Goal: Information Seeking & Learning: Learn about a topic

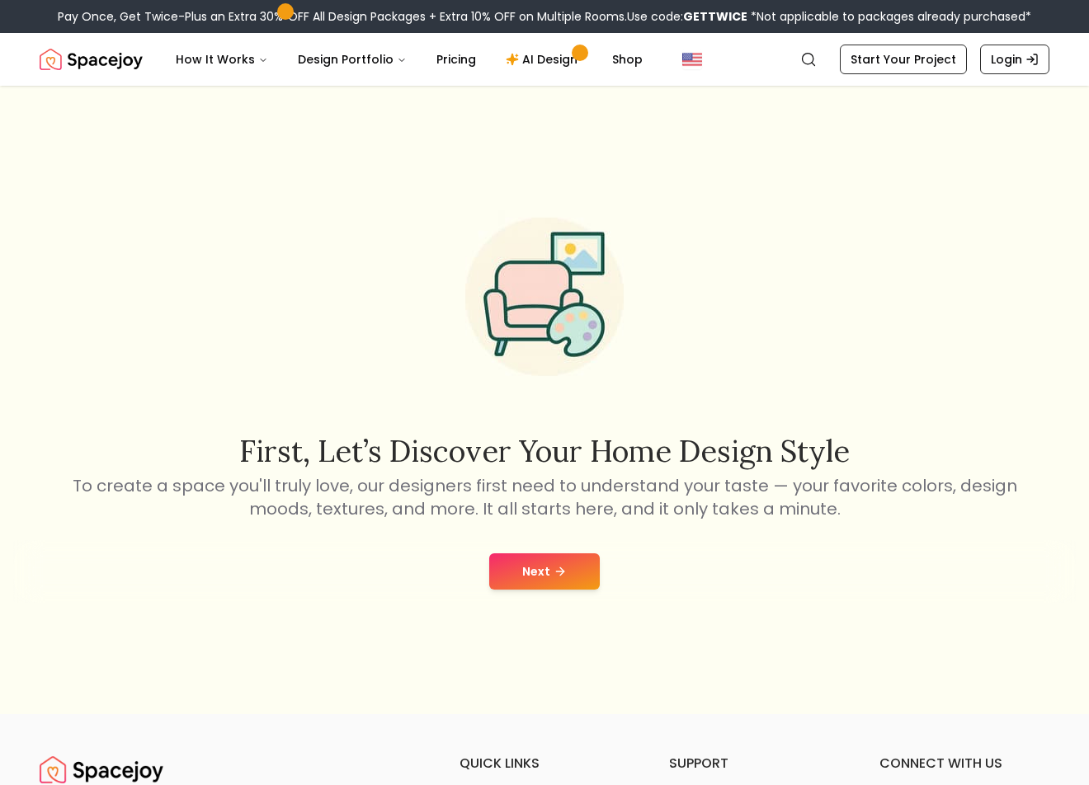
click at [540, 544] on div "Next" at bounding box center [544, 571] width 1063 height 63
click at [541, 568] on button "Next" at bounding box center [544, 572] width 111 height 36
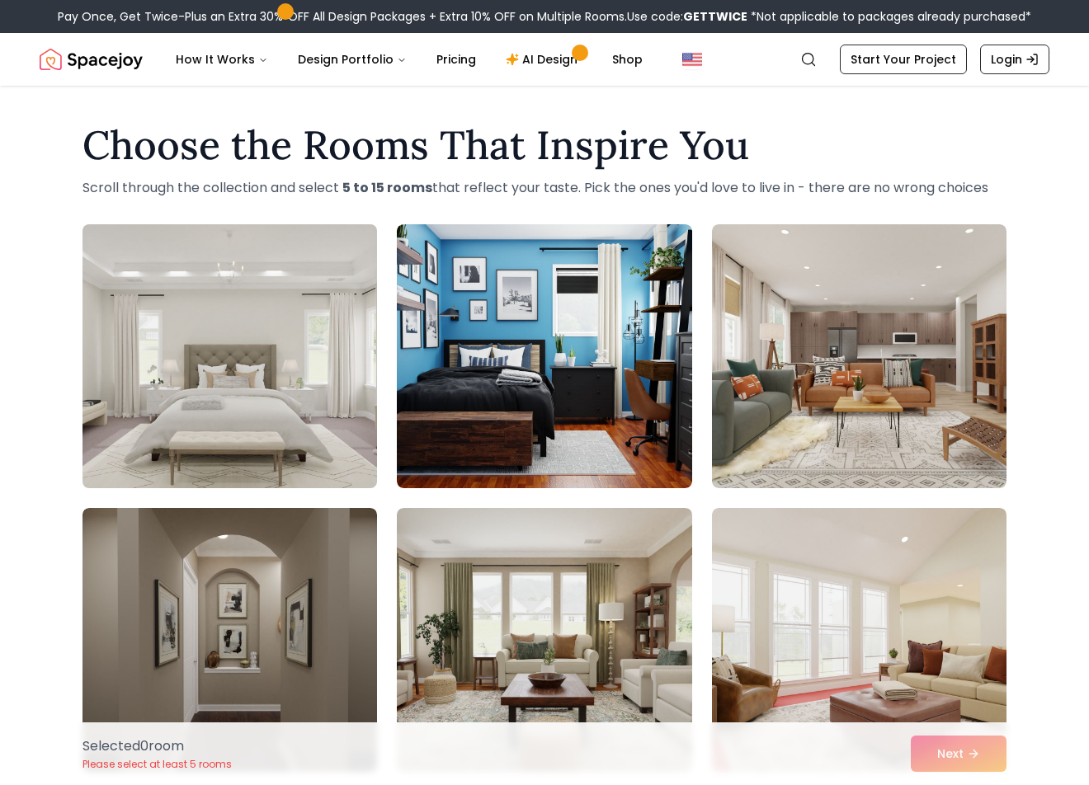
click at [308, 385] on img at bounding box center [229, 356] width 309 height 277
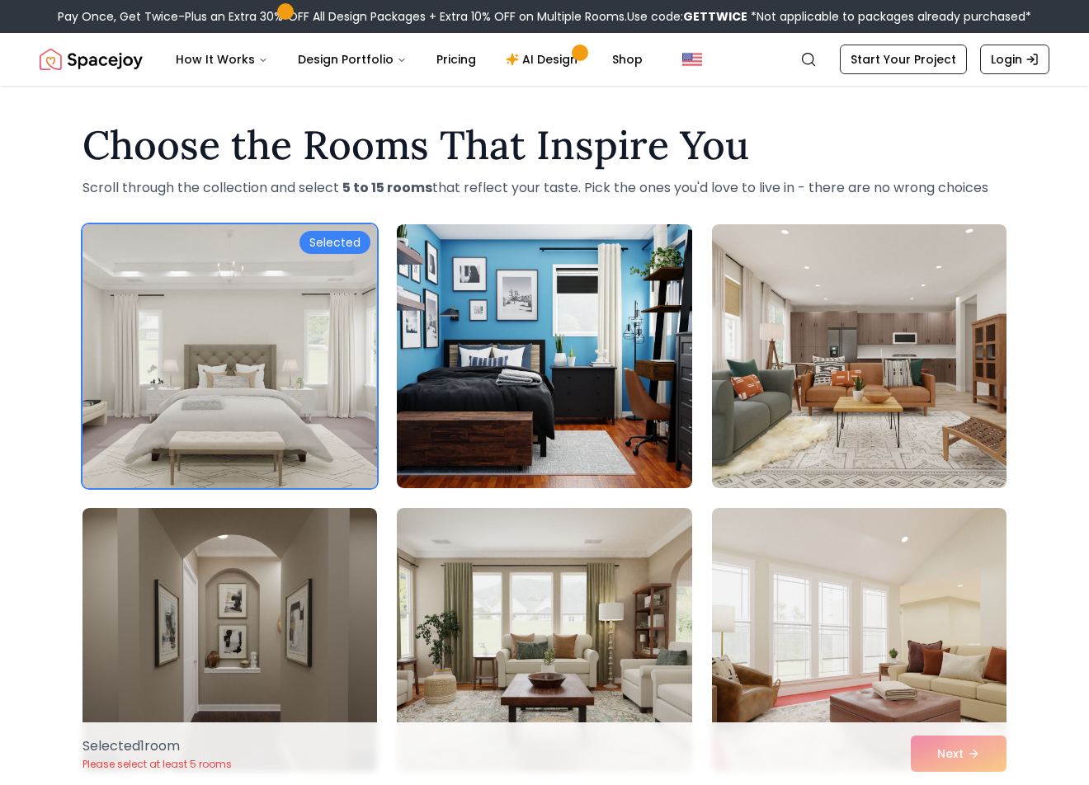
click at [309, 366] on img at bounding box center [229, 356] width 309 height 277
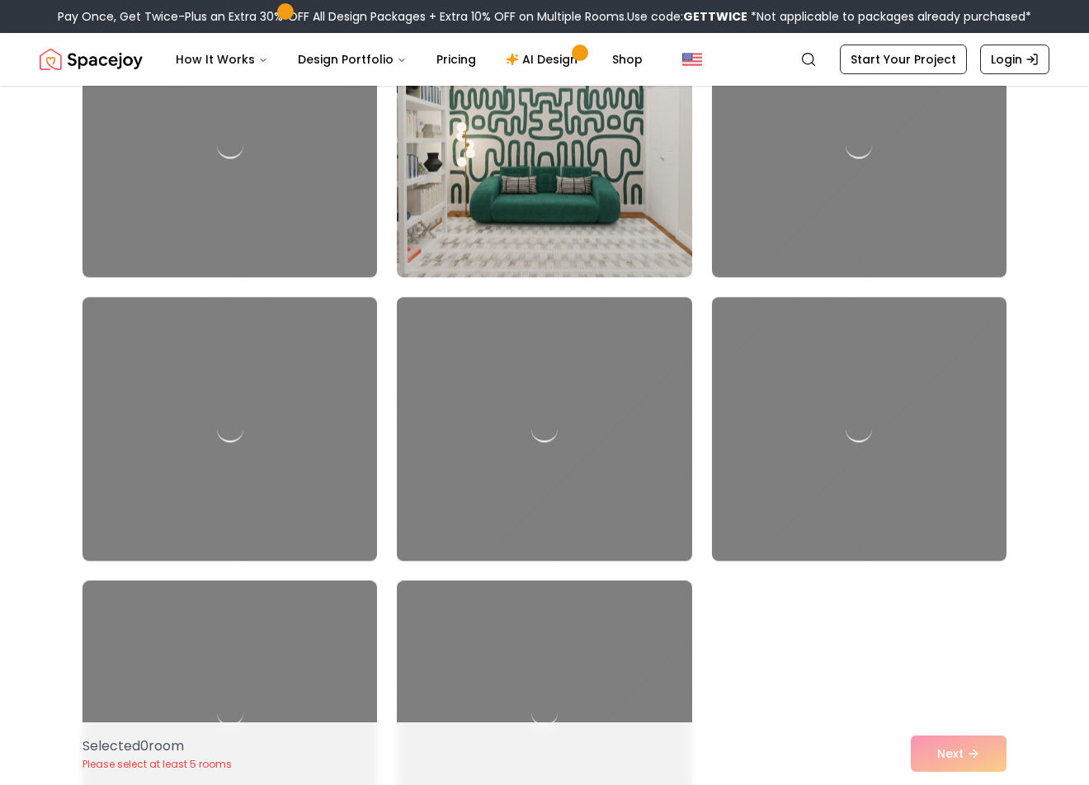
scroll to position [7920, 0]
